Goal: Ask a question

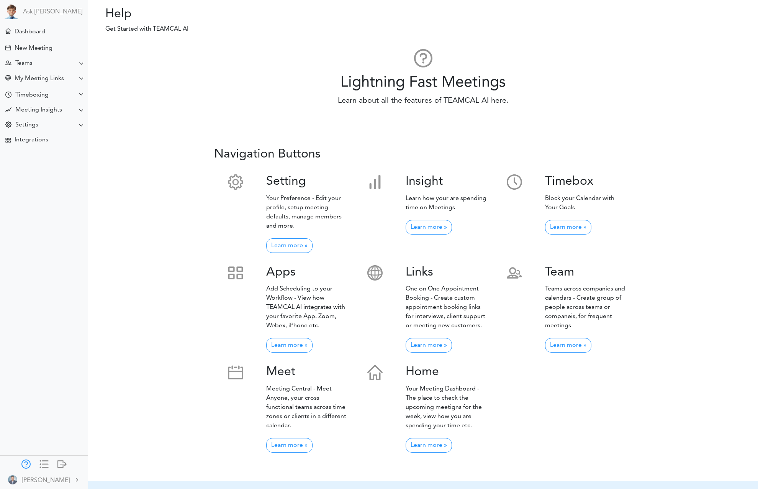
scroll to position [121, 0]
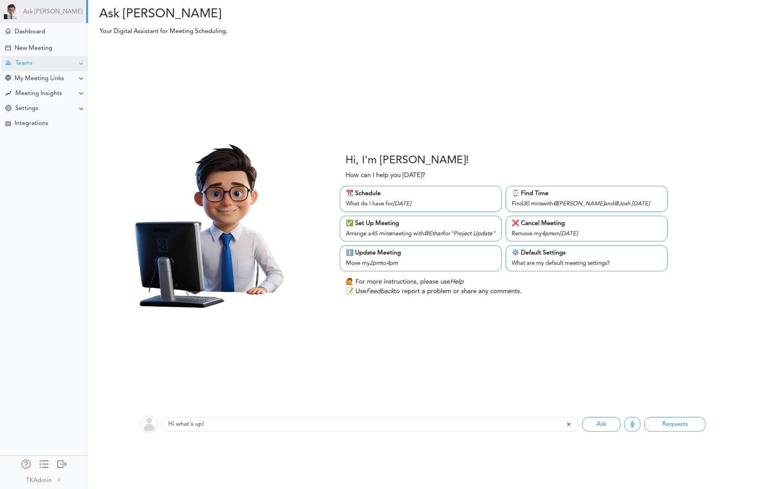
click at [41, 61] on div "Teams" at bounding box center [45, 63] width 87 height 15
click at [38, 115] on div "Manage Members" at bounding box center [44, 120] width 88 height 14
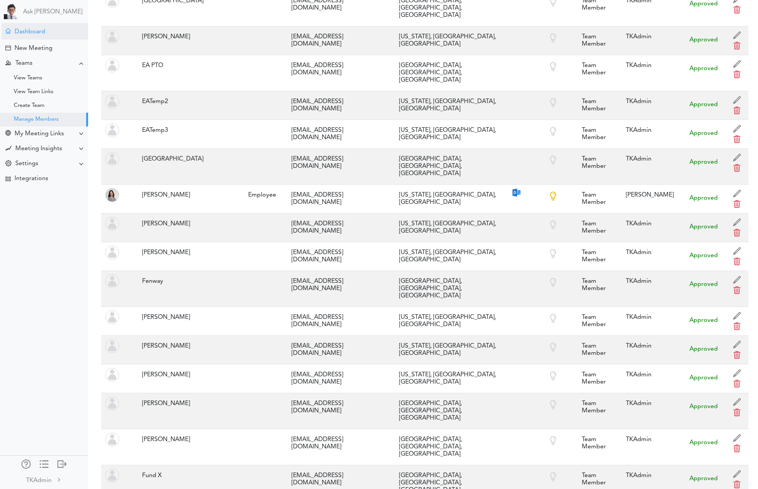
scroll to position [2561, 0]
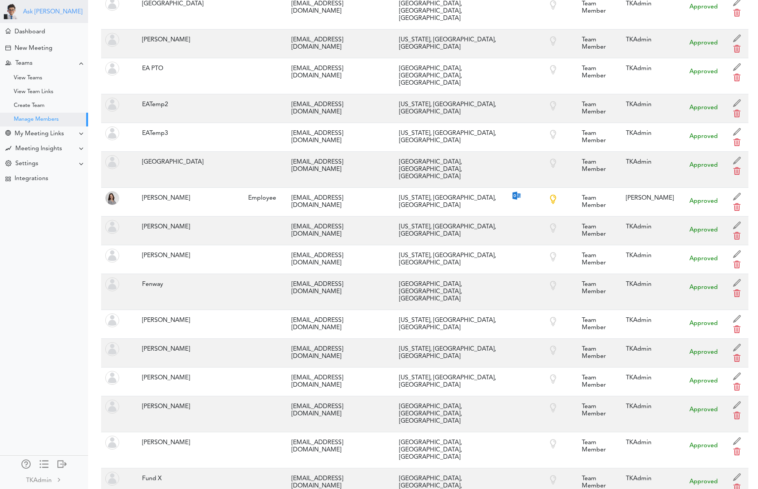
click at [32, 13] on link "Ask [PERSON_NAME]" at bounding box center [52, 11] width 59 height 7
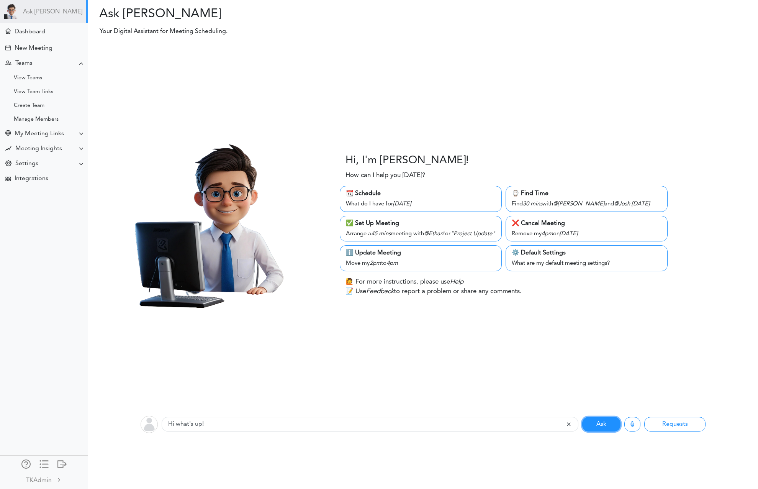
click at [600, 429] on button "Ask" at bounding box center [601, 424] width 38 height 15
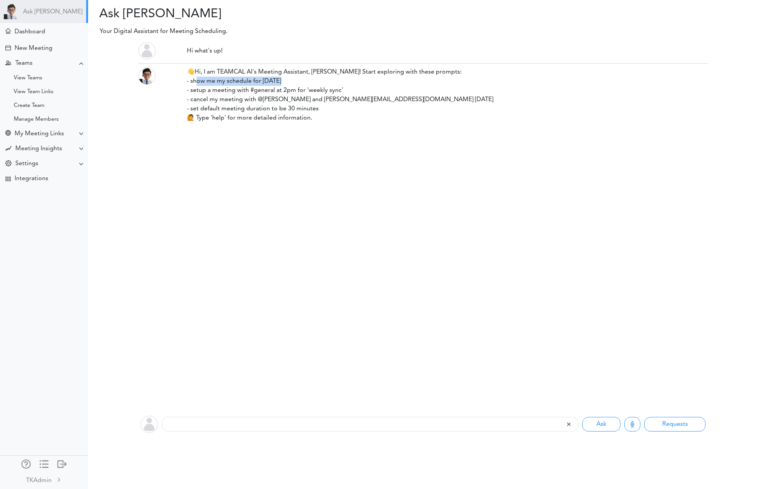
drag, startPoint x: 192, startPoint y: 81, endPoint x: 278, endPoint y: 78, distance: 85.8
click at [278, 78] on div "👋Hi, I am TEAMCAL AI's Meeting Assistant, Adi! Start exploring with these promp…" at bounding box center [447, 94] width 521 height 55
click at [279, 80] on div "👋Hi, I am TEAMCAL AI's Meeting Assistant, Adi! Start exploring with these promp…" at bounding box center [447, 94] width 521 height 55
drag, startPoint x: 278, startPoint y: 80, endPoint x: 192, endPoint y: 82, distance: 86.2
click at [192, 82] on div "👋Hi, I am TEAMCAL AI's Meeting Assistant, Adi! Start exploring with these promp…" at bounding box center [447, 94] width 521 height 55
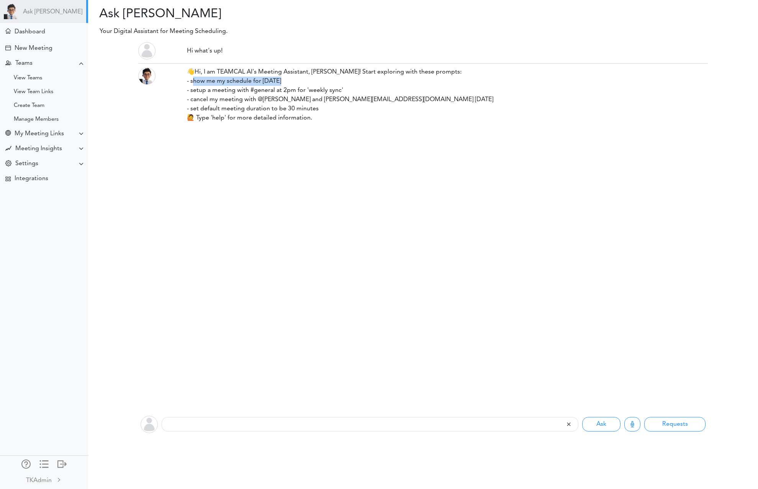
click at [190, 82] on div "👋Hi, I am TEAMCAL AI's Meeting Assistant, Adi! Start exploring with these promp…" at bounding box center [447, 94] width 521 height 55
copy div "show me my schedule for today"
click at [237, 421] on input "text" at bounding box center [364, 424] width 404 height 15
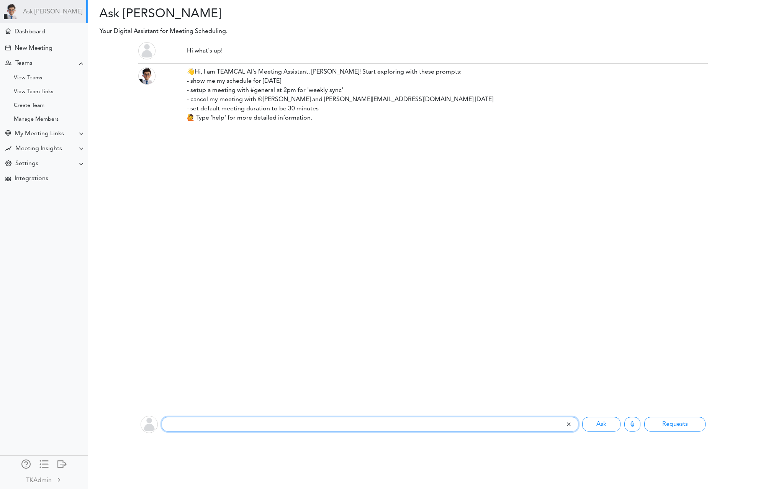
paste input "show me my schedule for today"
type input "show me my schedule for today"
drag, startPoint x: 608, startPoint y: 424, endPoint x: 496, endPoint y: 313, distance: 157.9
click at [608, 424] on button "Ask" at bounding box center [601, 424] width 38 height 15
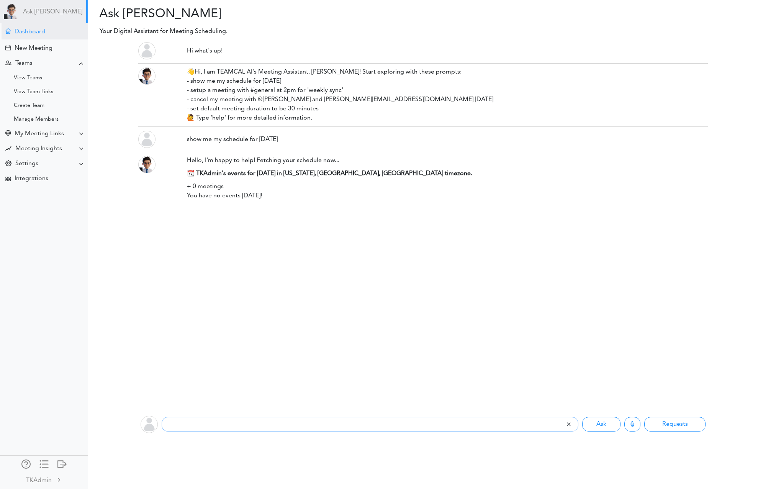
click at [36, 35] on div "Dashboard" at bounding box center [30, 31] width 31 height 7
